Goal: Check status: Check status

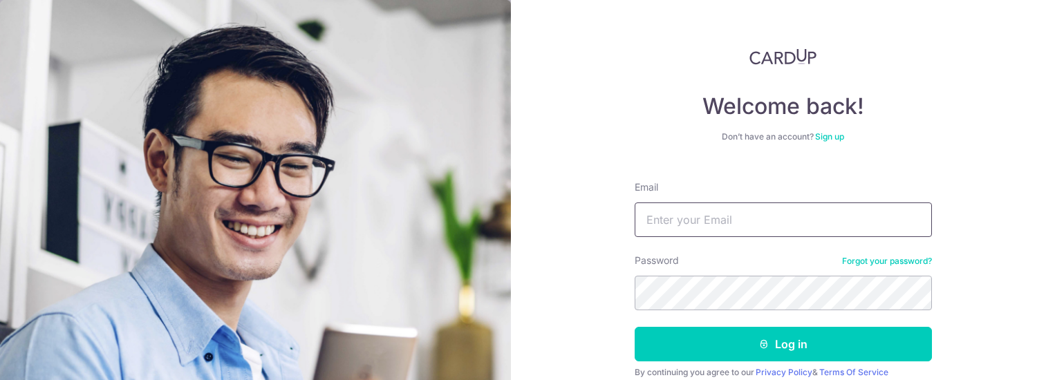
drag, startPoint x: 0, startPoint y: 0, endPoint x: 714, endPoint y: 219, distance: 746.4
click at [714, 219] on input "Email" at bounding box center [783, 220] width 297 height 35
type input "[EMAIL_ADDRESS][DOMAIN_NAME]"
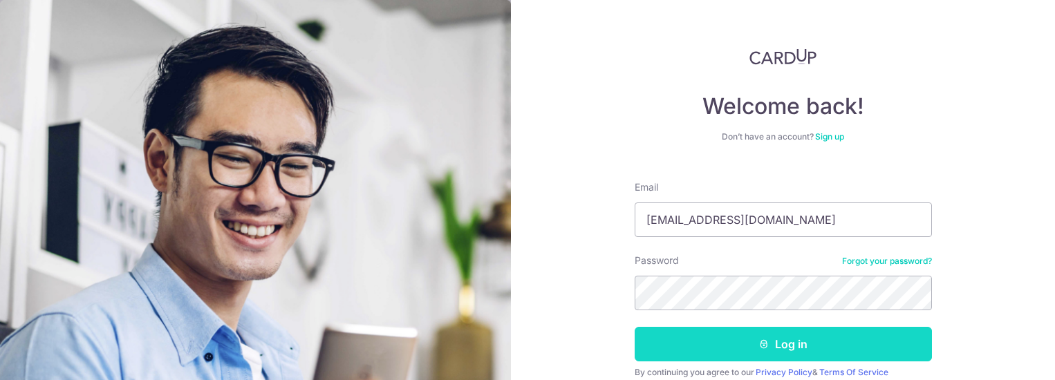
click at [748, 345] on button "Log in" at bounding box center [783, 344] width 297 height 35
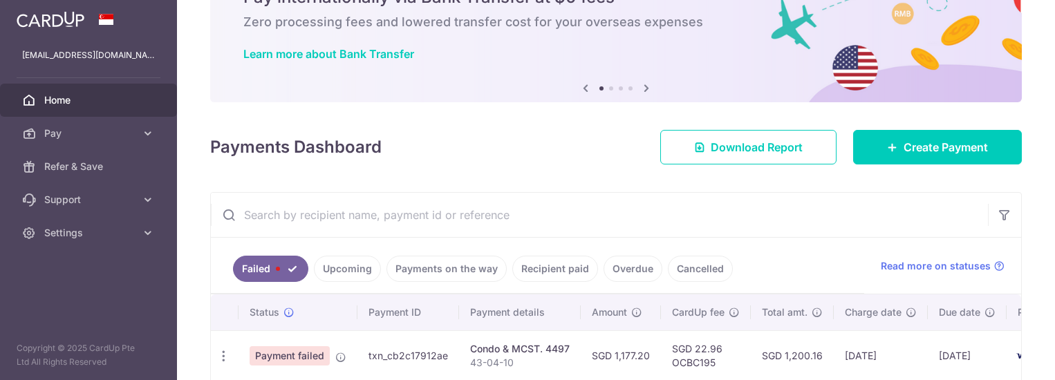
scroll to position [138, 0]
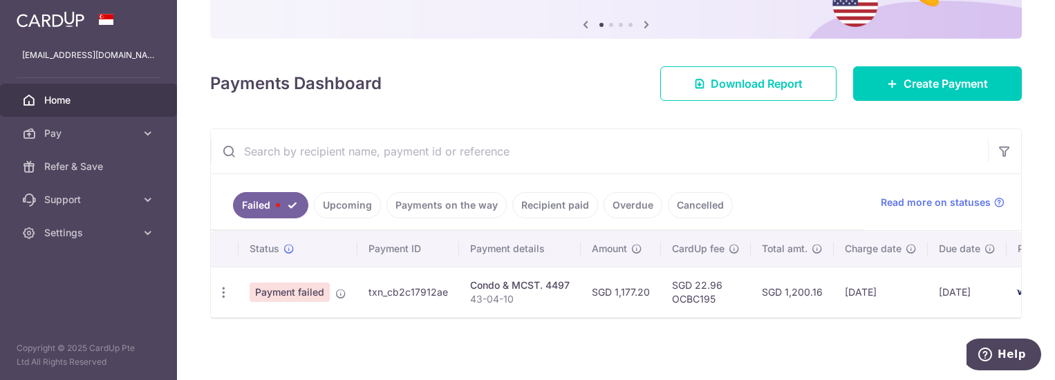
click at [356, 201] on link "Upcoming" at bounding box center [347, 205] width 67 height 26
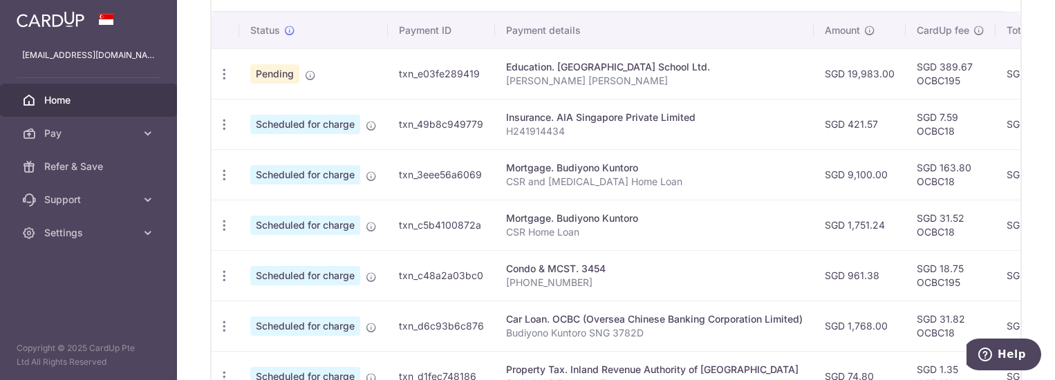
scroll to position [277, 0]
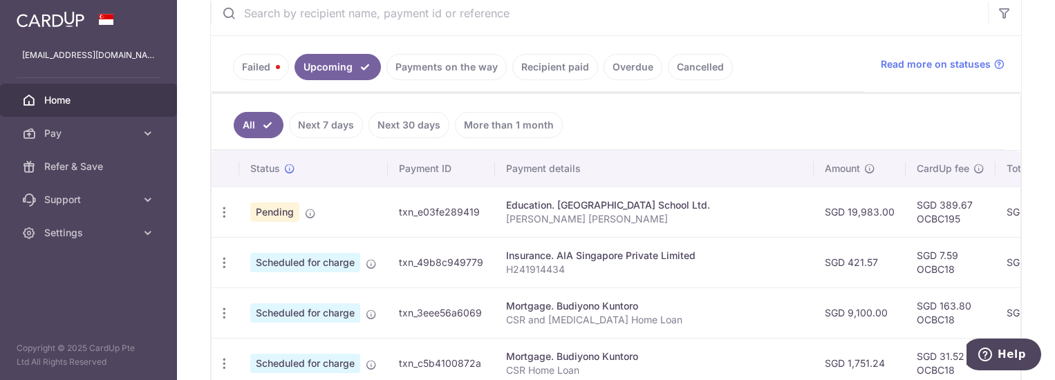
click at [532, 66] on link "Recipient paid" at bounding box center [555, 67] width 86 height 26
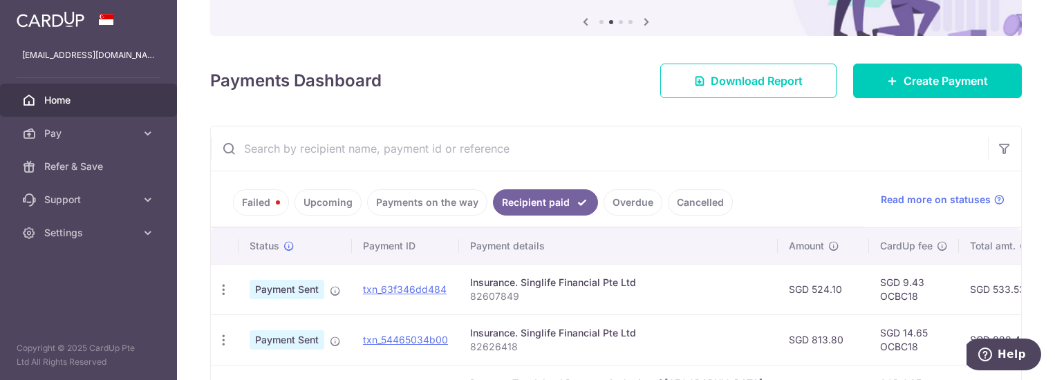
scroll to position [138, 0]
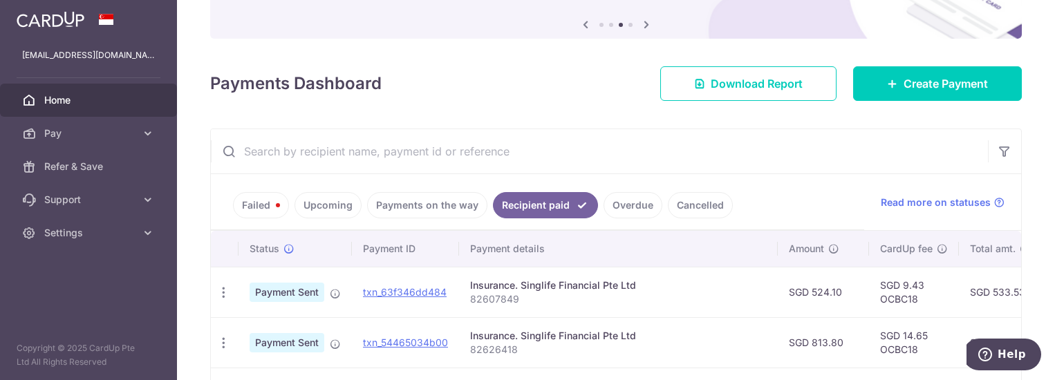
click at [345, 202] on link "Upcoming" at bounding box center [328, 205] width 67 height 26
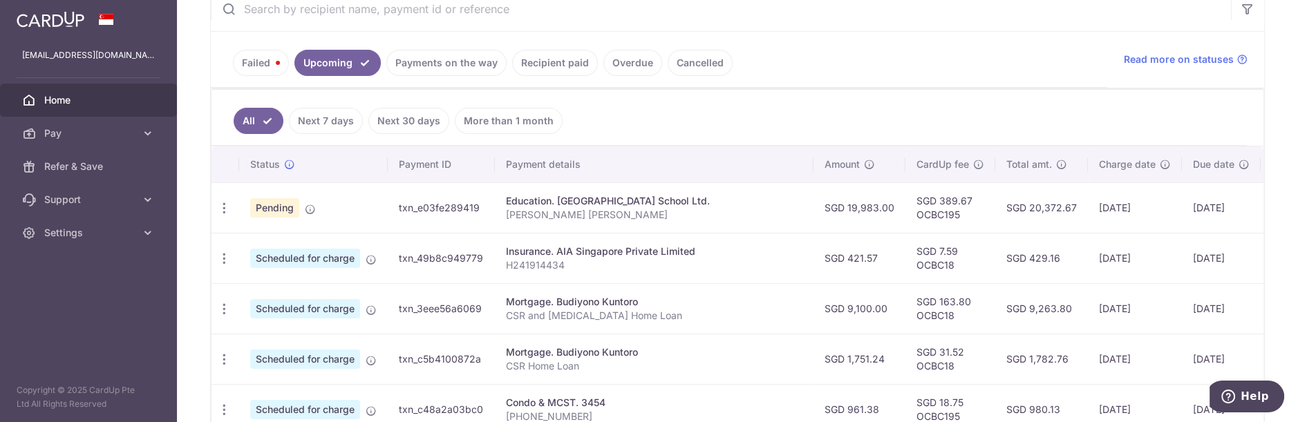
scroll to position [261, 0]
